Goal: Task Accomplishment & Management: Complete application form

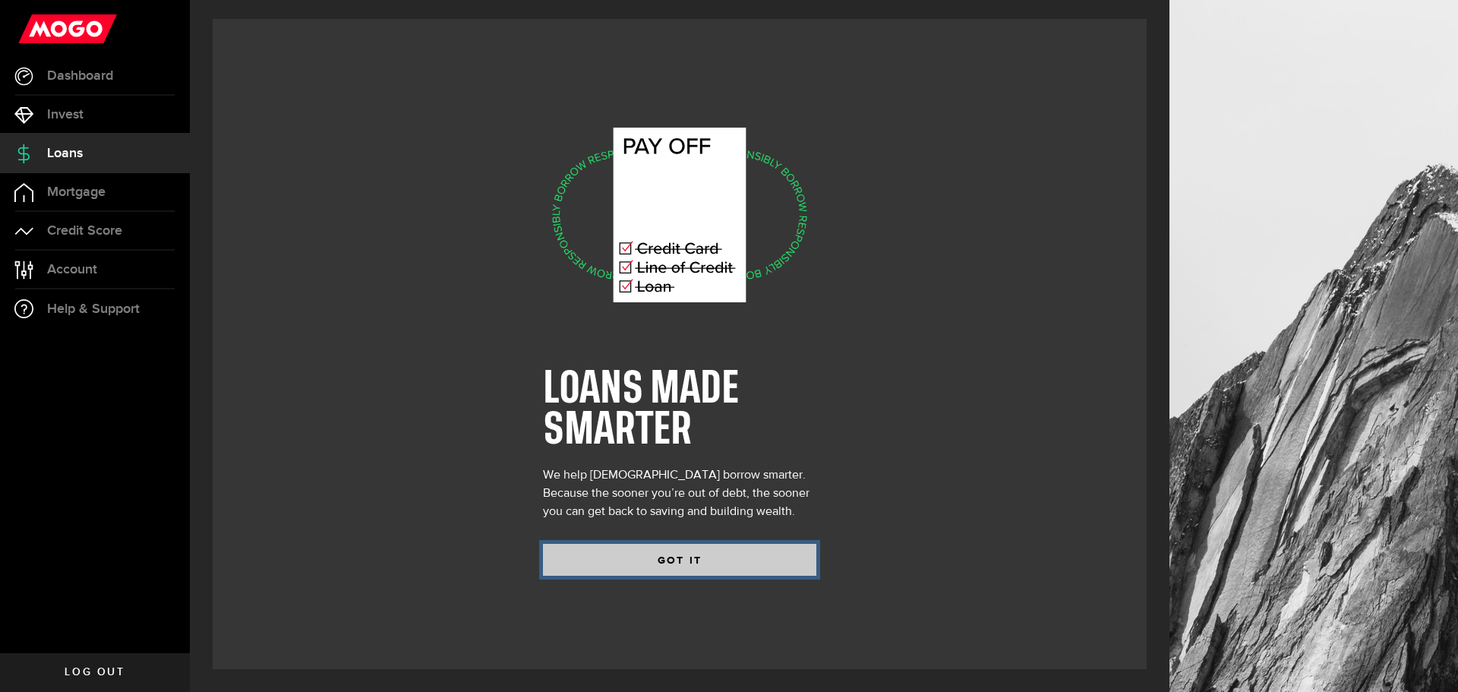
click at [611, 554] on button "GOT IT" at bounding box center [679, 560] width 273 height 32
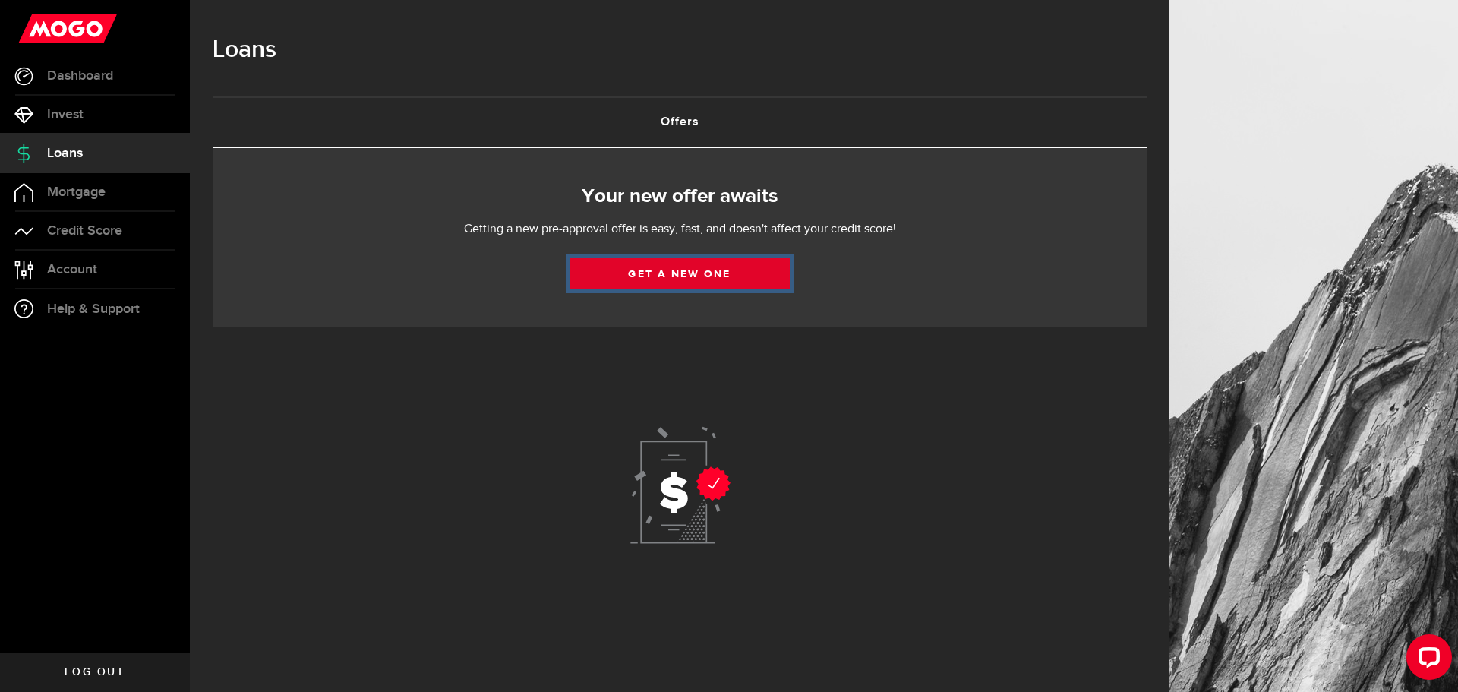
click at [696, 270] on link "Get a new one" at bounding box center [680, 273] width 220 height 32
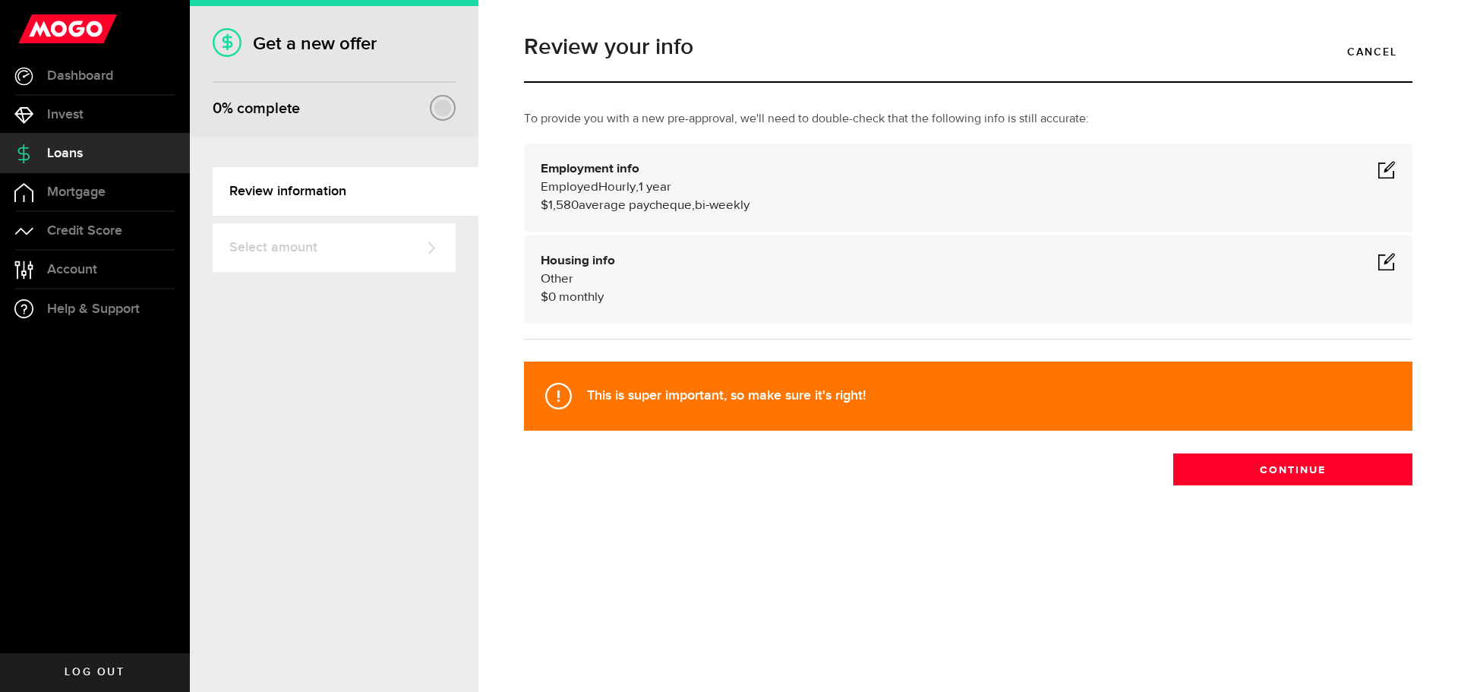
click at [1388, 259] on span at bounding box center [1387, 261] width 18 height 18
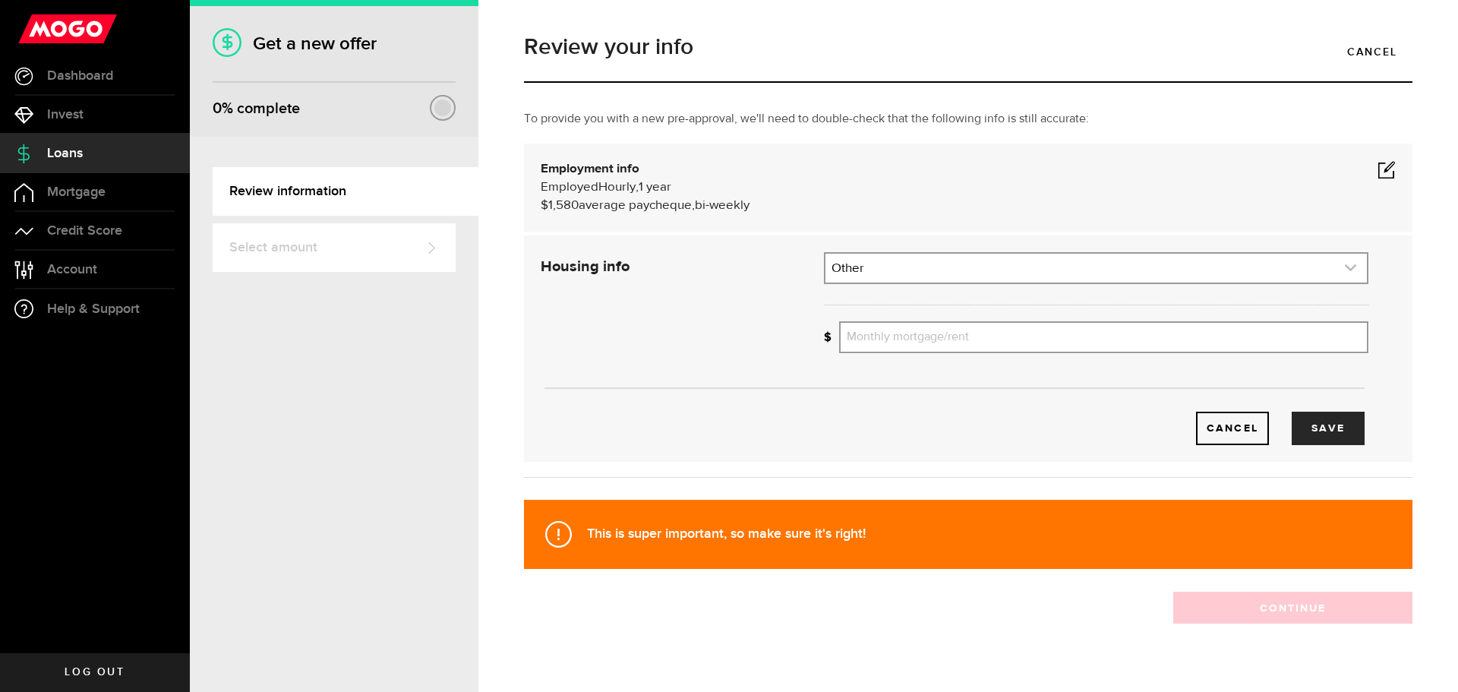
click at [864, 270] on link "expand select" at bounding box center [1096, 268] width 541 height 29
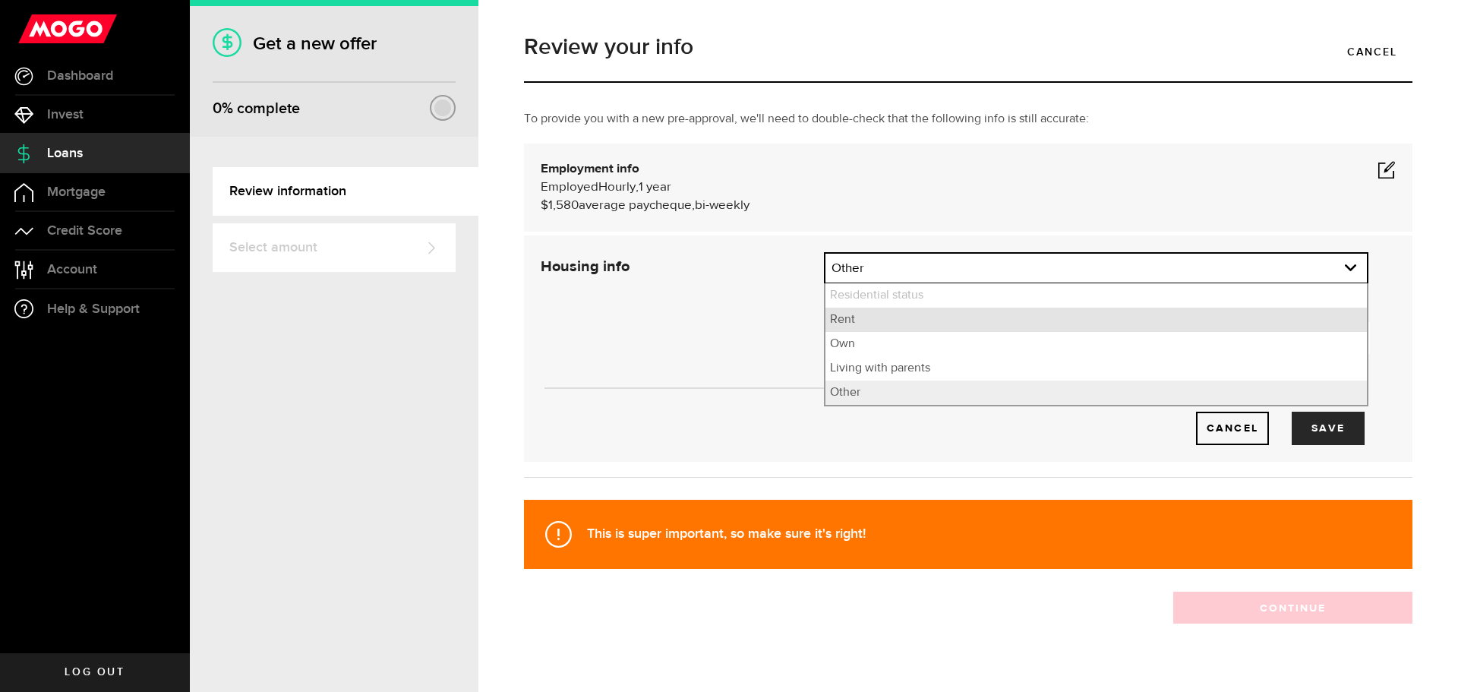
click at [851, 315] on li "Rent" at bounding box center [1096, 320] width 541 height 24
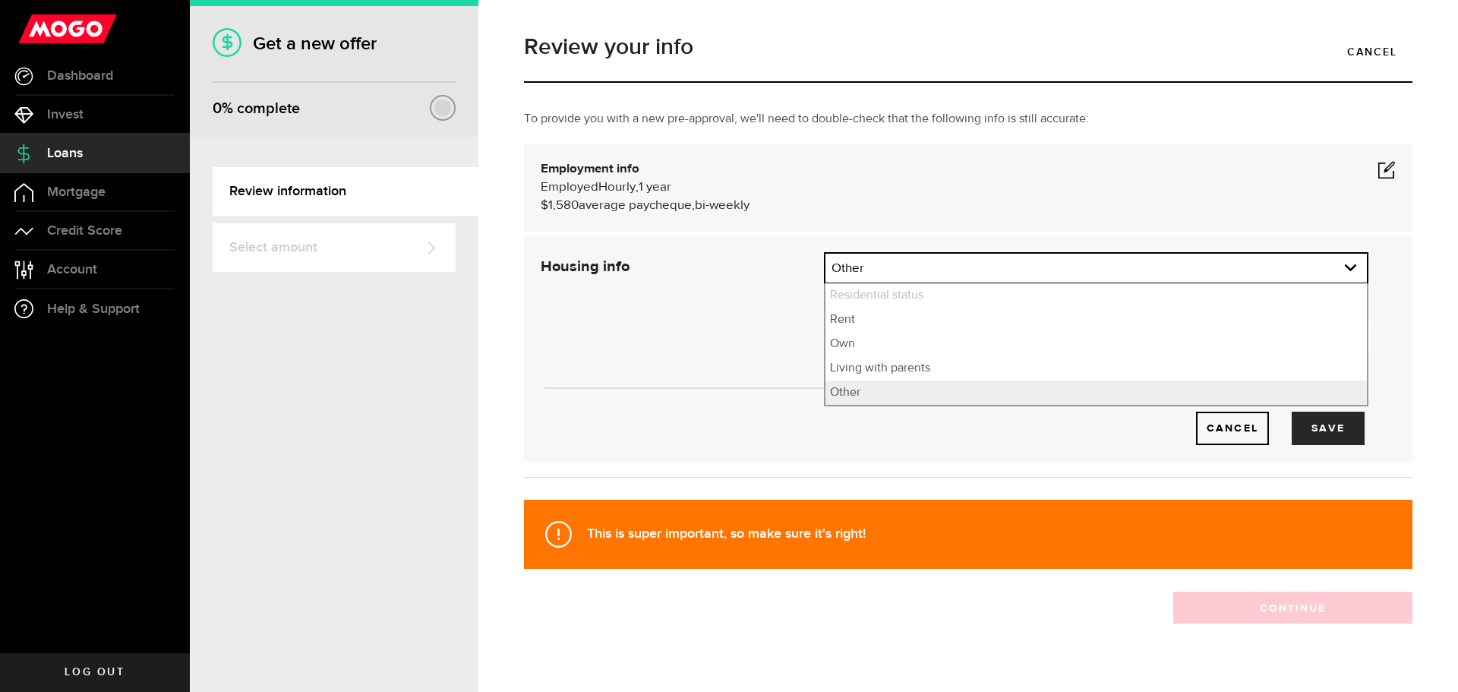
select select "Rent"
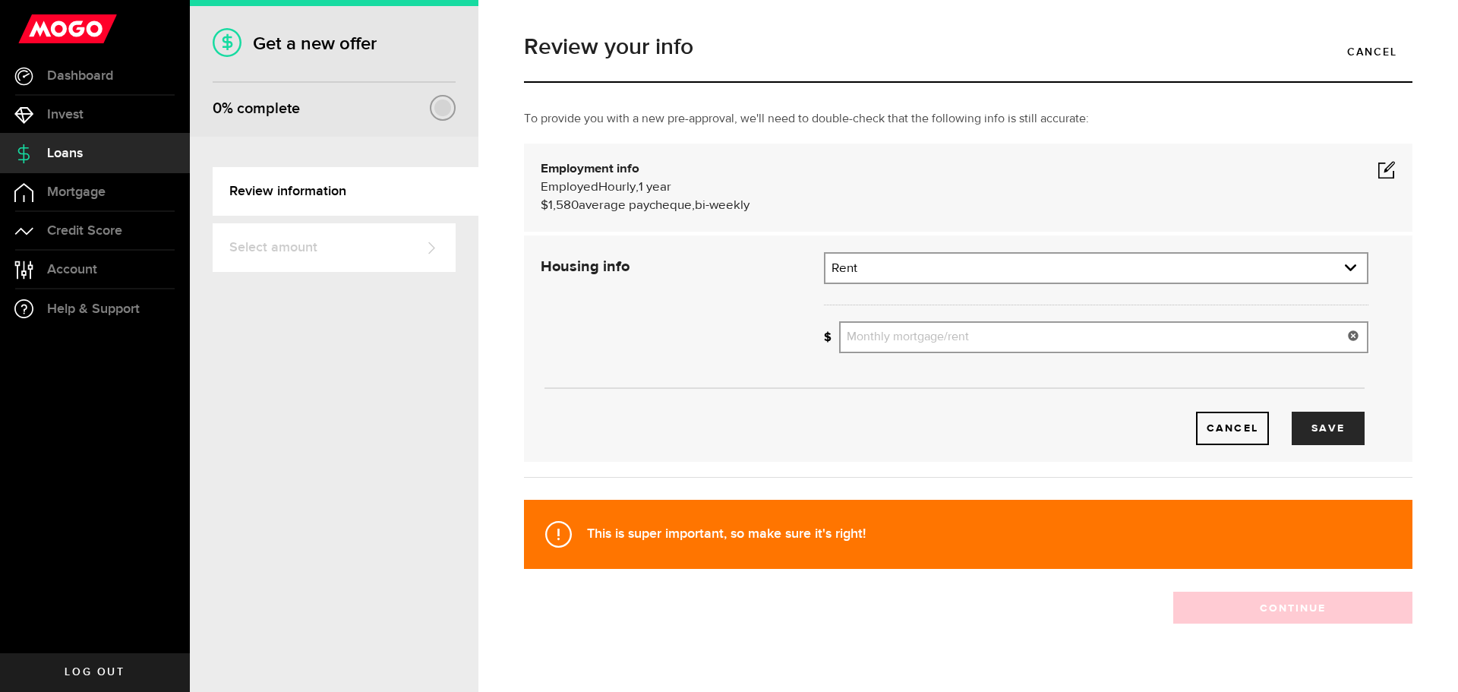
drag, startPoint x: 994, startPoint y: 335, endPoint x: 1002, endPoint y: 327, distance: 11.8
click at [994, 334] on input "Monthly mortgage/rent" at bounding box center [1103, 337] width 529 height 32
type input "0"
click at [1218, 263] on link "expand select" at bounding box center [1096, 268] width 541 height 29
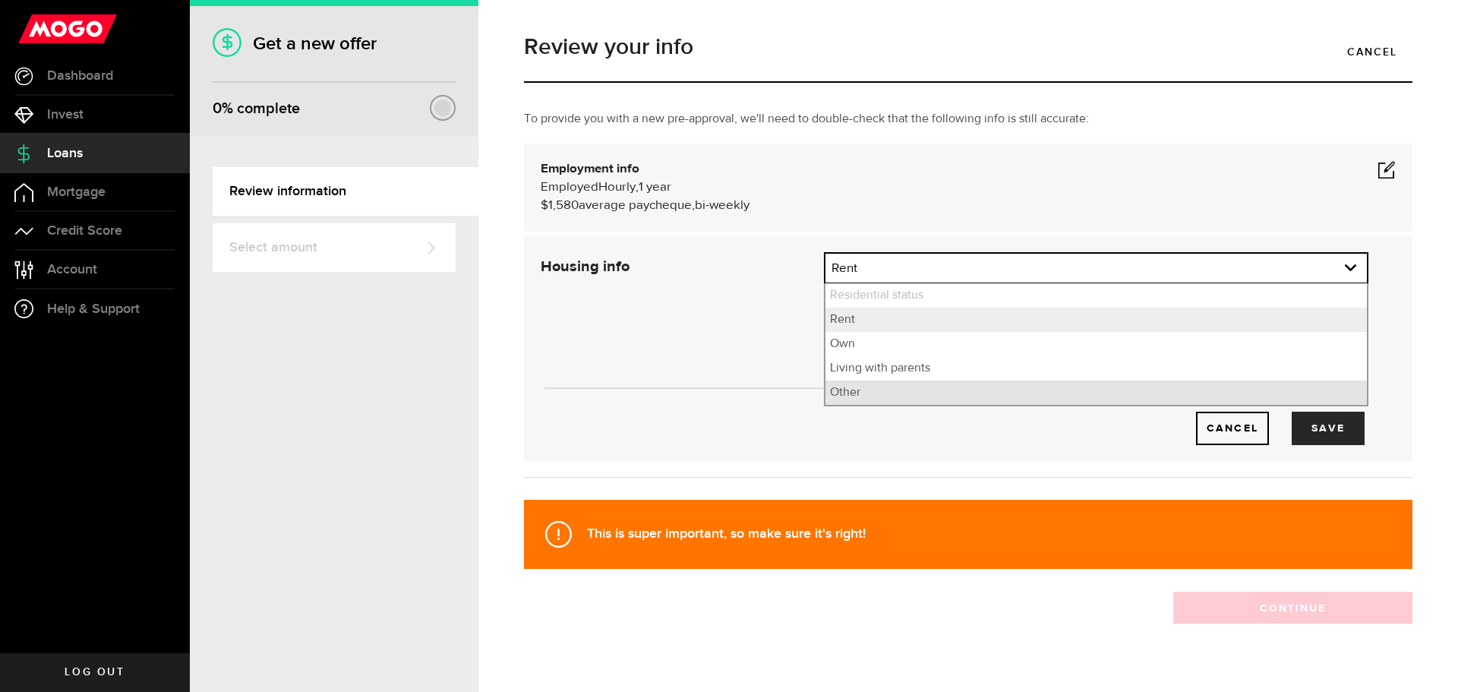
click at [1110, 401] on li "Other" at bounding box center [1096, 392] width 541 height 24
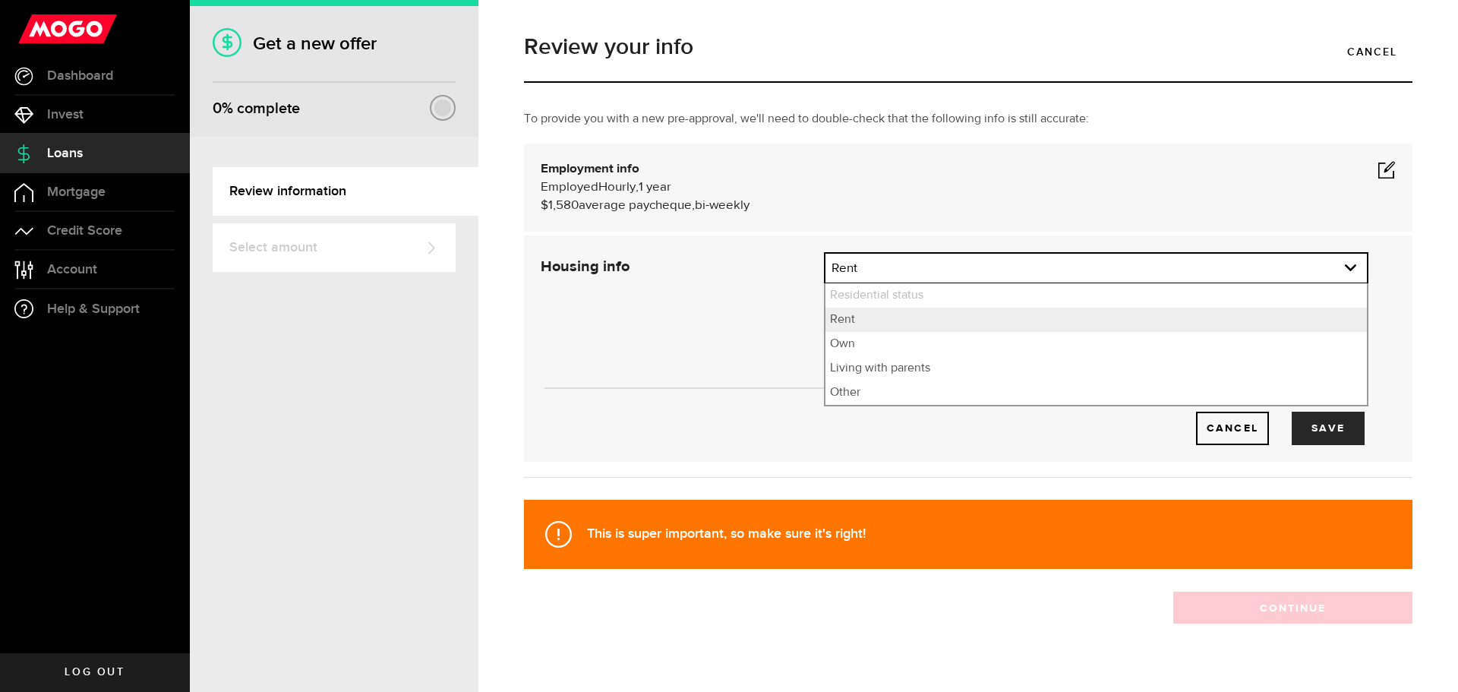
select select "Other"
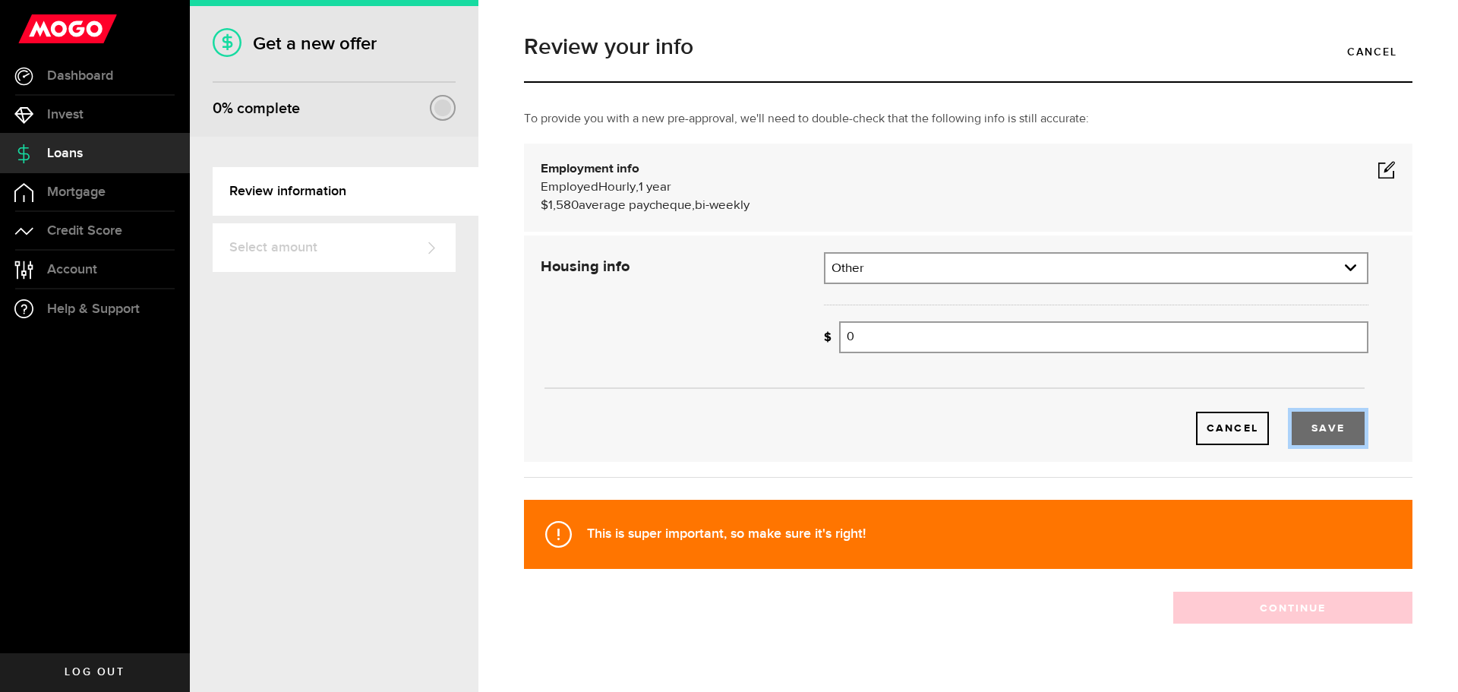
click at [1331, 428] on button "Save" at bounding box center [1328, 428] width 73 height 33
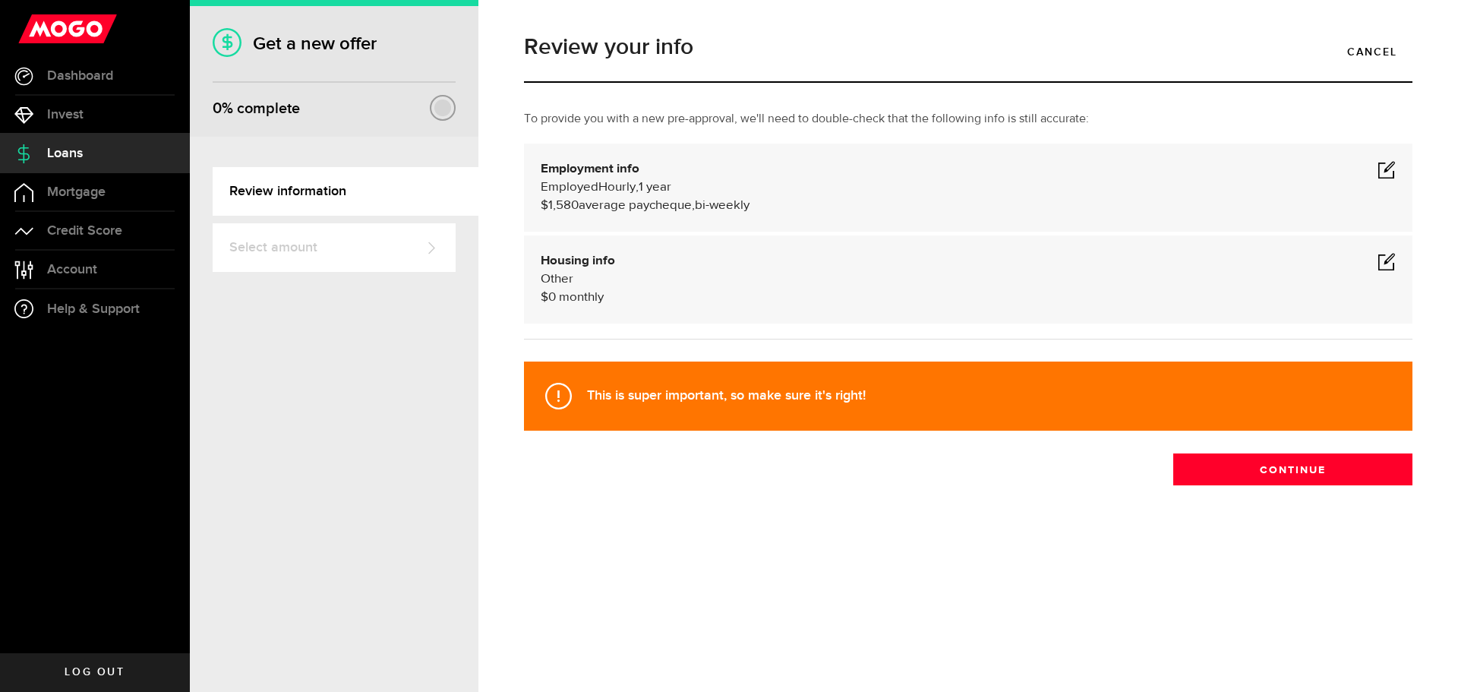
click at [677, 175] on div "Employment info Employed Hourly , 1 year (on maternity leave) undefined annuall…" at bounding box center [968, 187] width 855 height 55
click at [1397, 167] on div "Employment info Employed Hourly , 1 year (on maternity leave) undefined annuall…" at bounding box center [968, 188] width 889 height 88
click at [1392, 166] on span at bounding box center [1387, 169] width 18 height 18
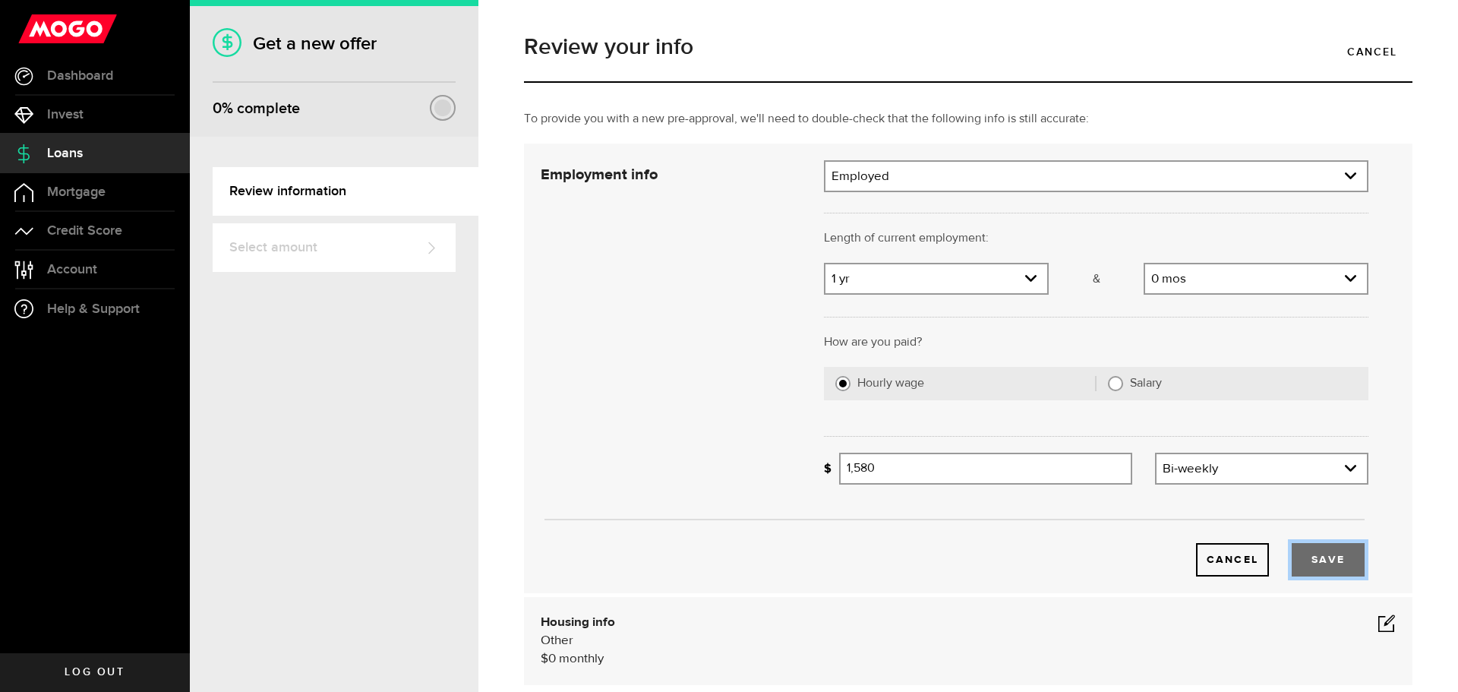
click at [1317, 560] on button "Save" at bounding box center [1328, 559] width 73 height 33
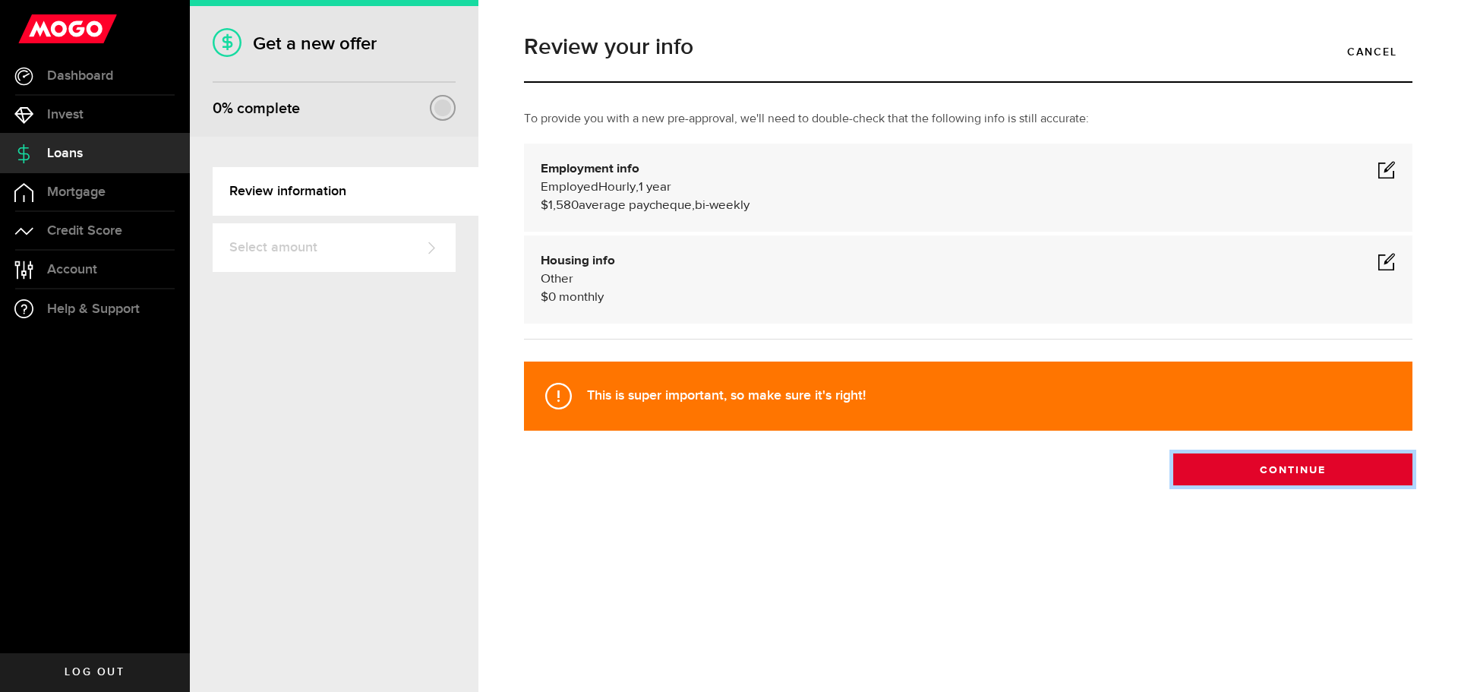
click at [1287, 467] on button "Continue" at bounding box center [1292, 469] width 239 height 32
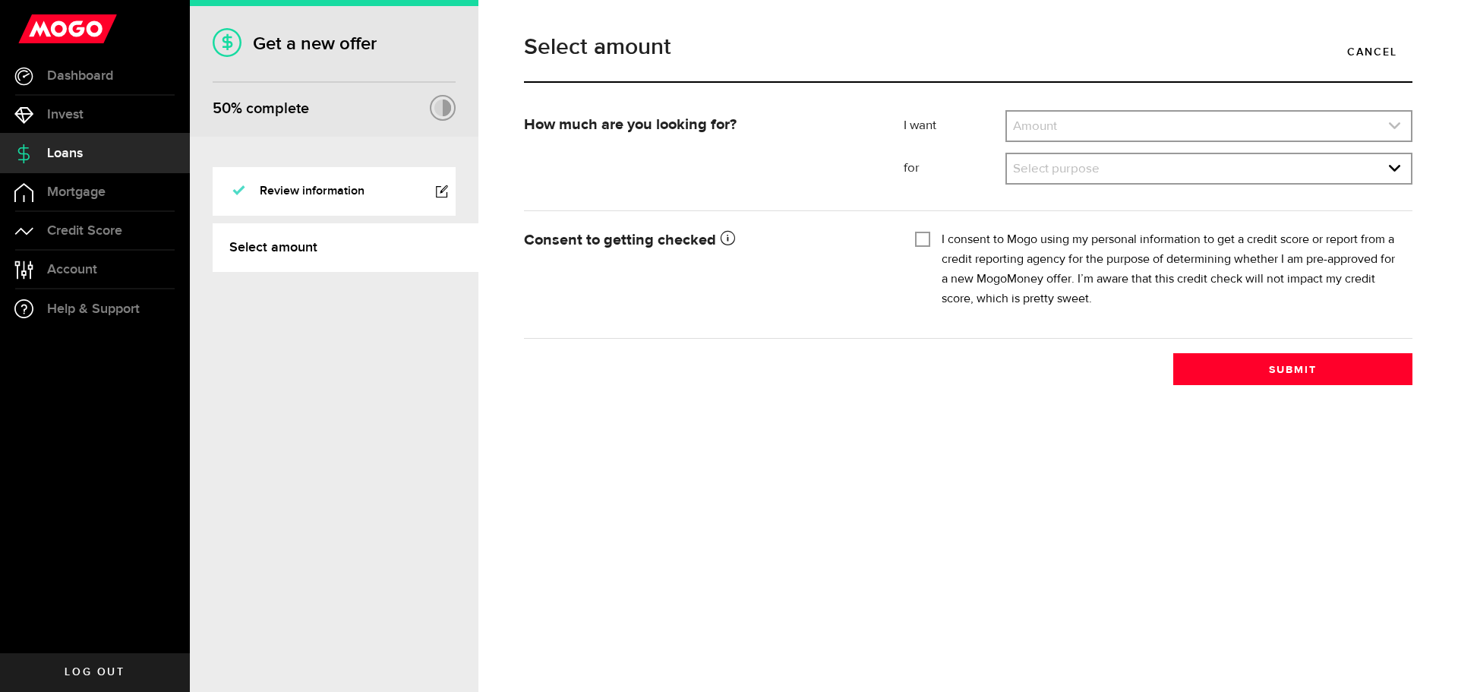
click at [1085, 131] on link "expand select" at bounding box center [1209, 126] width 404 height 29
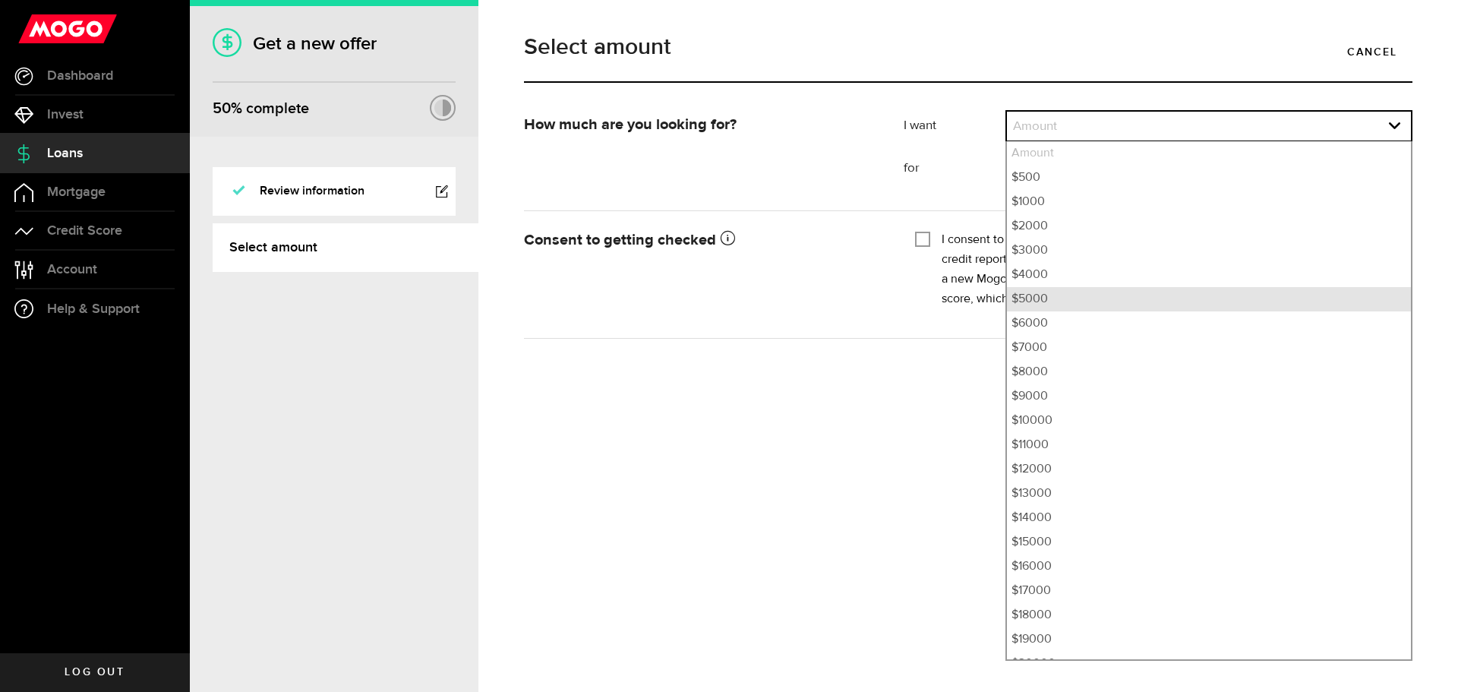
click at [1075, 304] on li "$5000" at bounding box center [1209, 299] width 404 height 24
select select "5000"
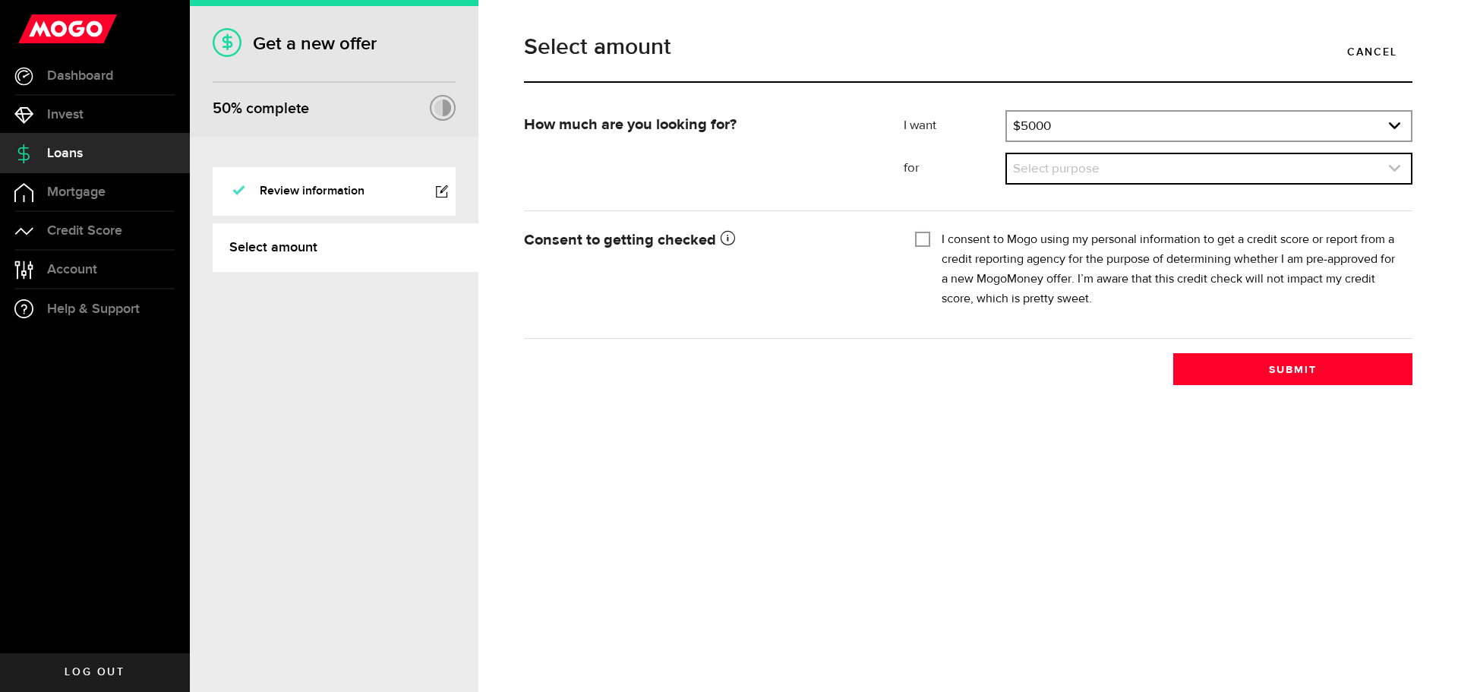
click at [1097, 165] on link "expand select" at bounding box center [1209, 168] width 404 height 29
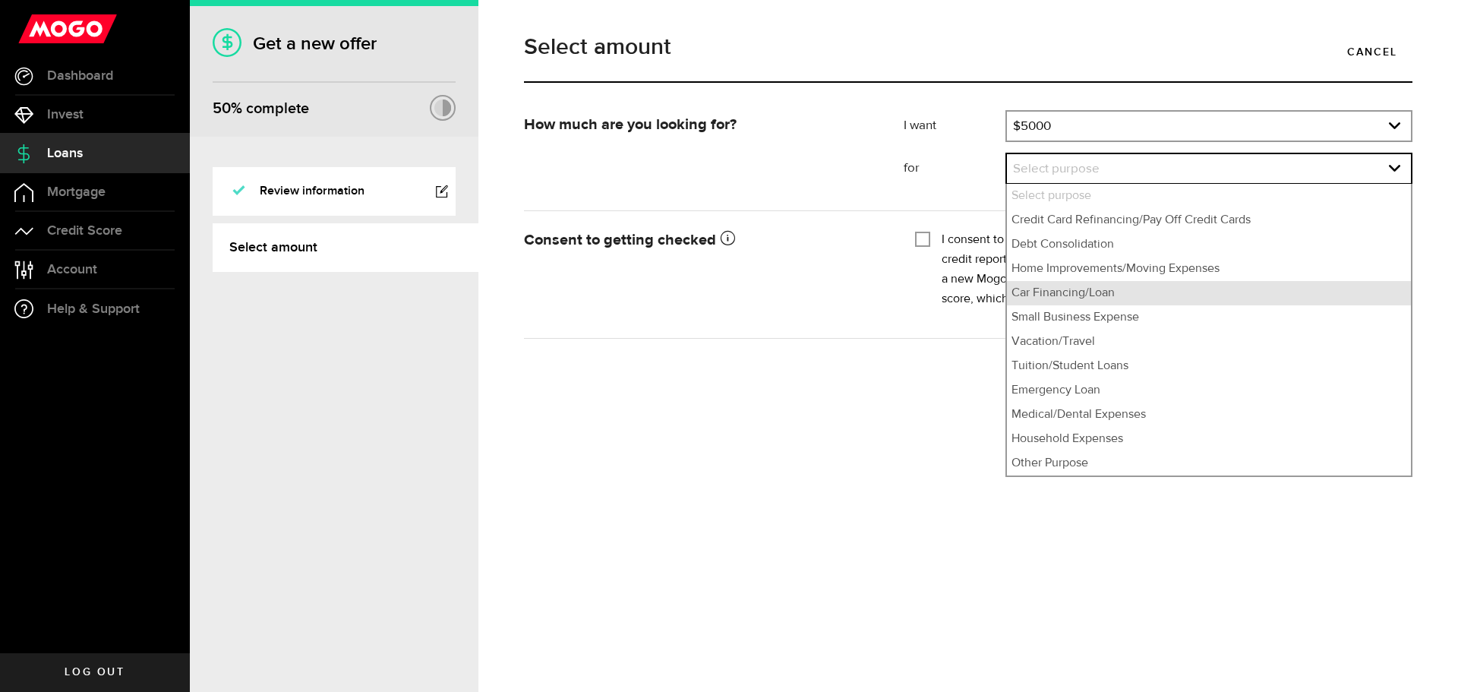
click at [1114, 294] on li "Car Financing/Loan" at bounding box center [1209, 293] width 404 height 24
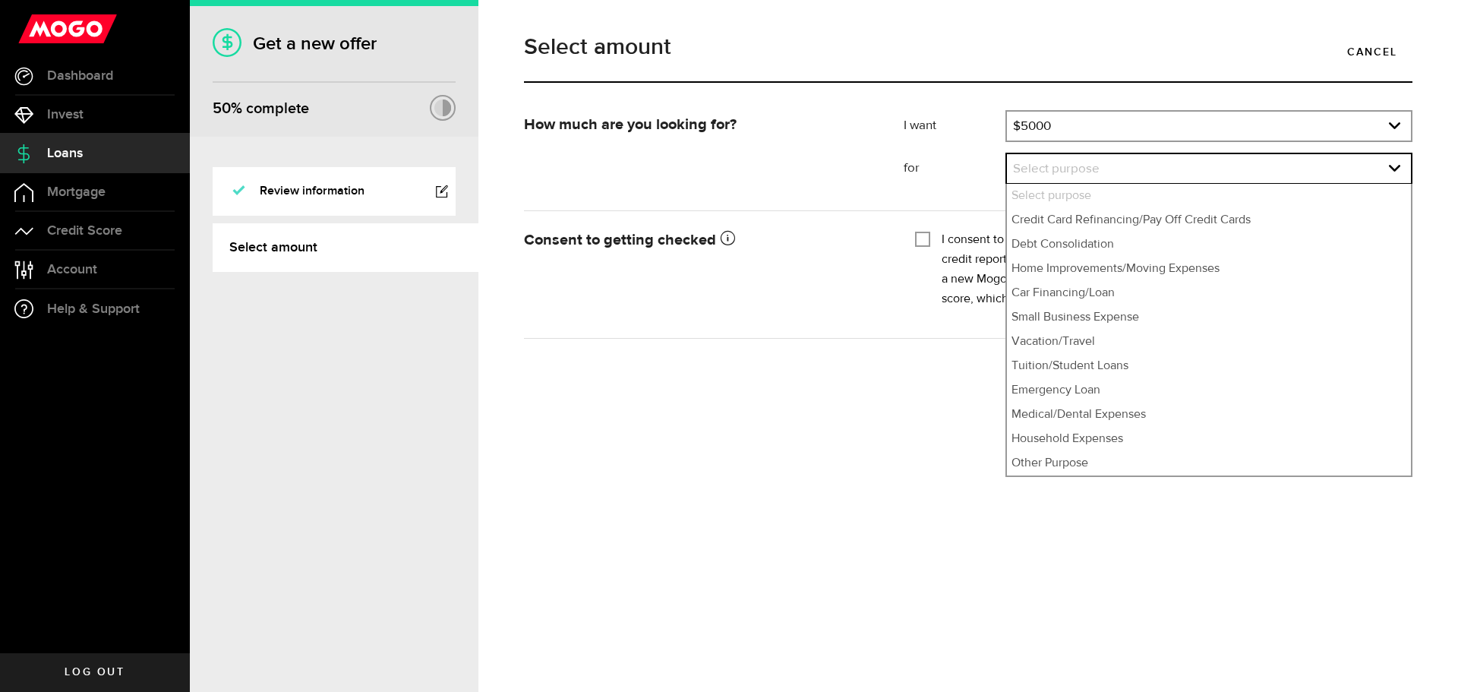
select select "Car Financing/Loan"
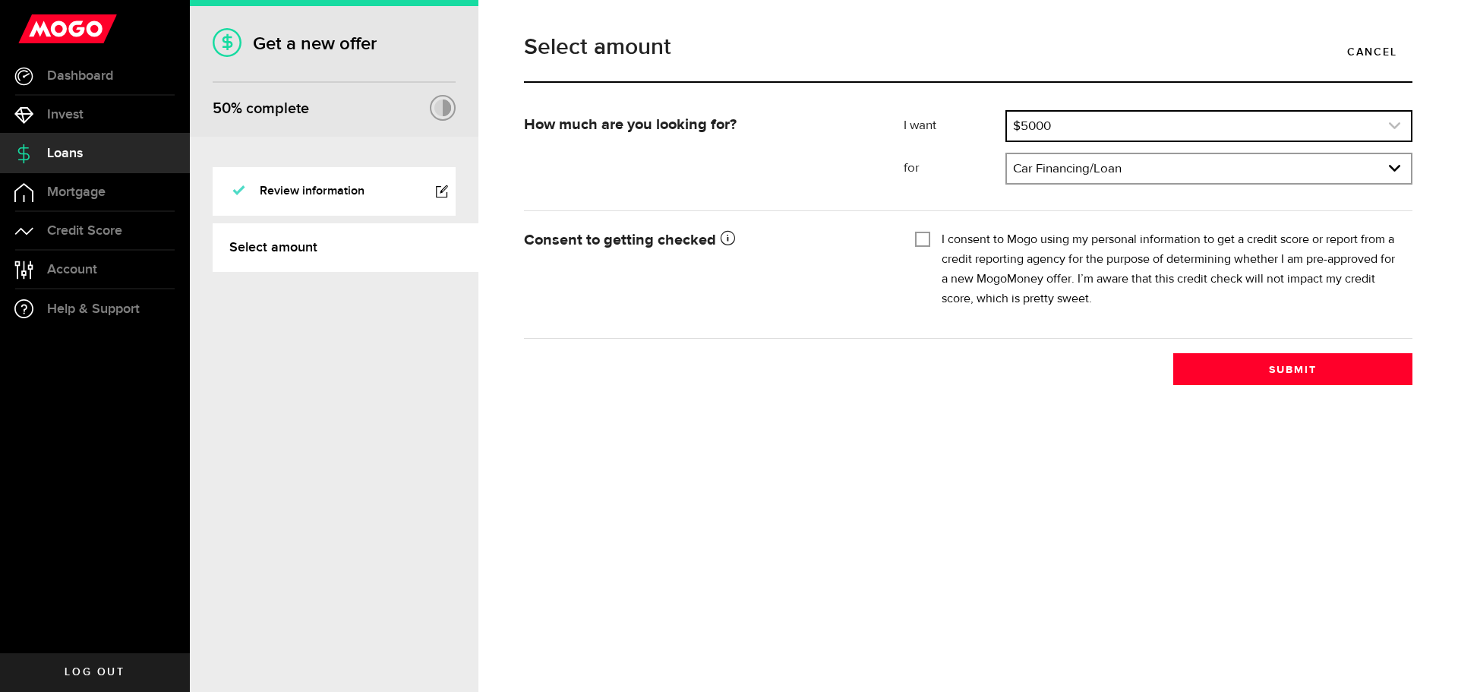
click at [1148, 122] on link "expand select" at bounding box center [1209, 126] width 404 height 29
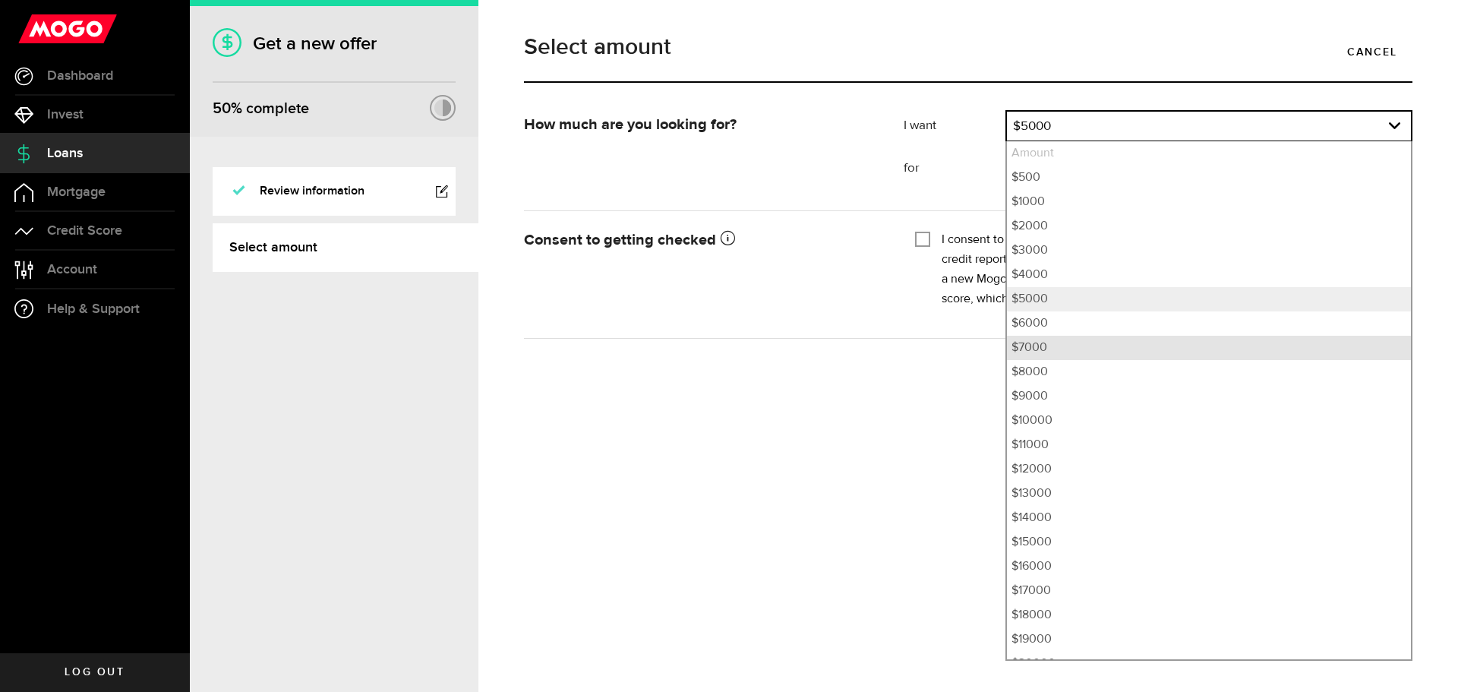
click at [1075, 341] on li "$7000" at bounding box center [1209, 348] width 404 height 24
select select "7000"
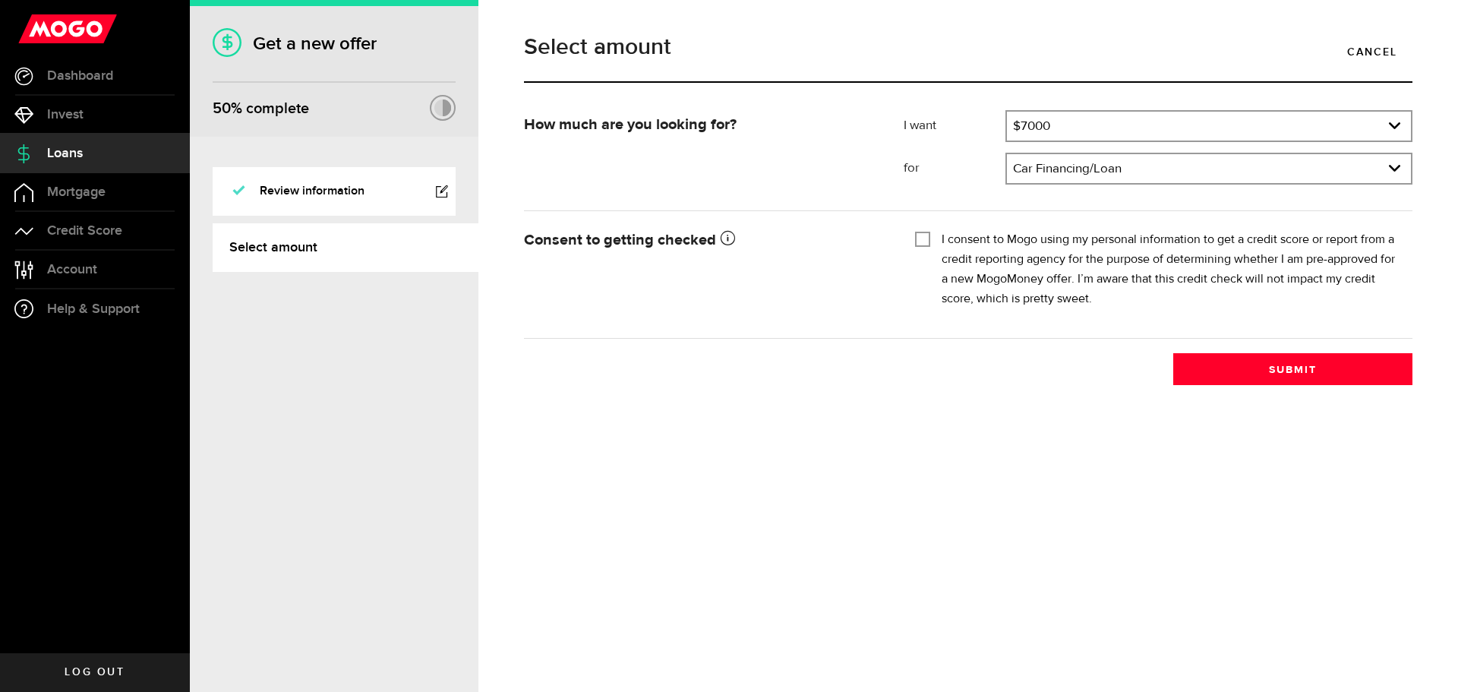
click at [923, 234] on input "I consent to Mogo using my personal information to get a credit score or report…" at bounding box center [922, 237] width 15 height 15
checkbox input "true"
click at [1290, 370] on button "Submit" at bounding box center [1292, 369] width 239 height 32
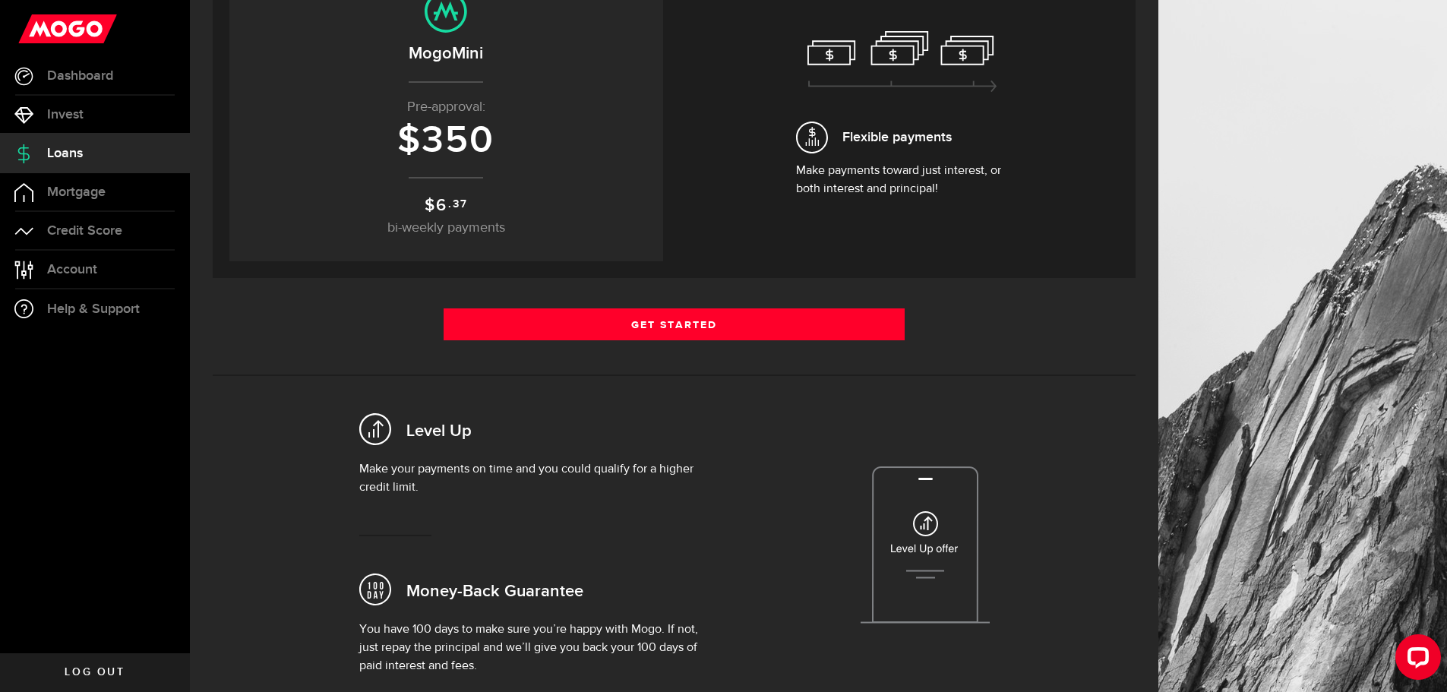
scroll to position [228, 0]
